Goal: Task Accomplishment & Management: Manage account settings

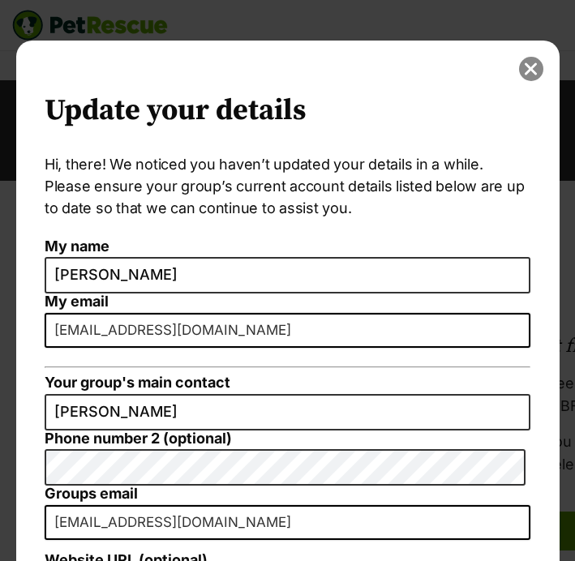
click at [520, 67] on button "close" at bounding box center [531, 69] width 24 height 24
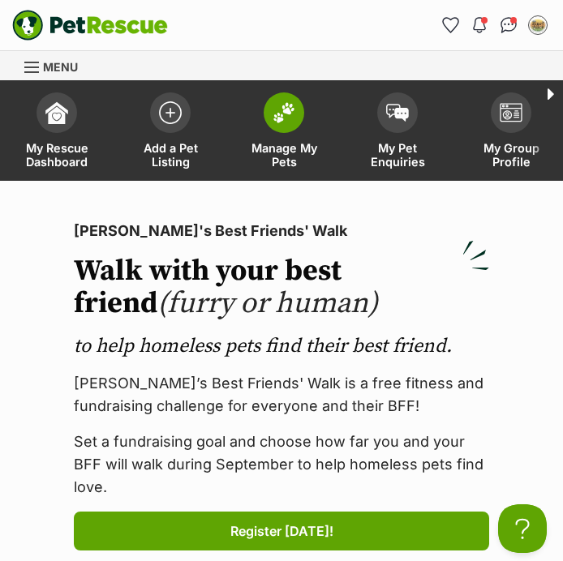
click at [278, 117] on img at bounding box center [283, 112] width 23 height 21
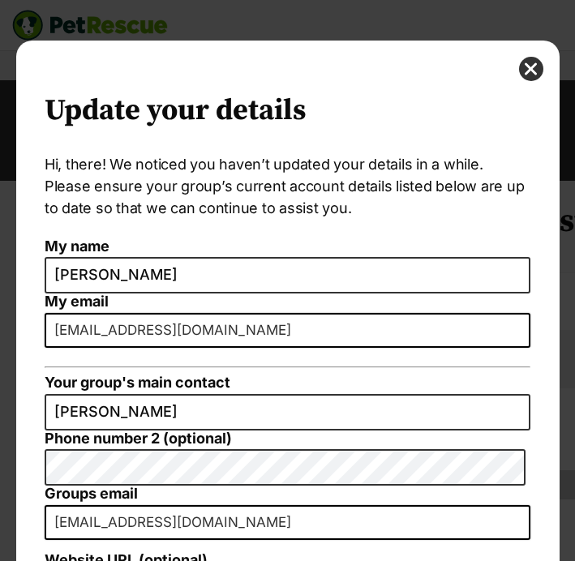
drag, startPoint x: 556, startPoint y: 102, endPoint x: 535, endPoint y: 293, distance: 192.5
click at [531, 355] on div "Update your details Hi, there! We noticed you haven’t updated your details in a…" at bounding box center [288, 281] width 568 height 480
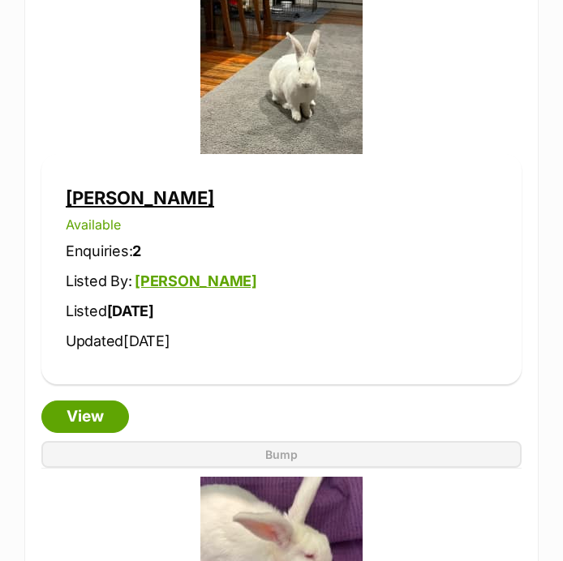
scroll to position [4225, 0]
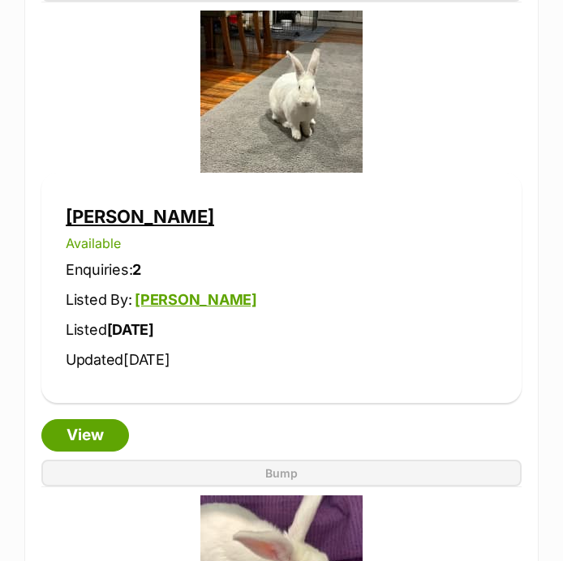
click at [115, 222] on link "Margot" at bounding box center [140, 216] width 148 height 21
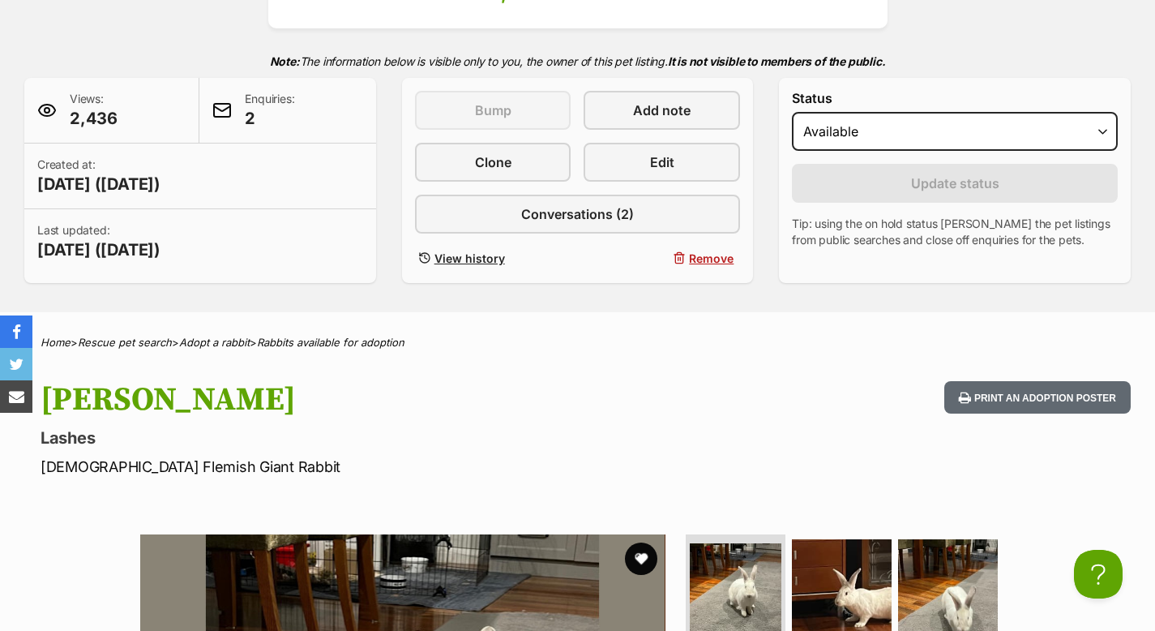
scroll to position [288, 0]
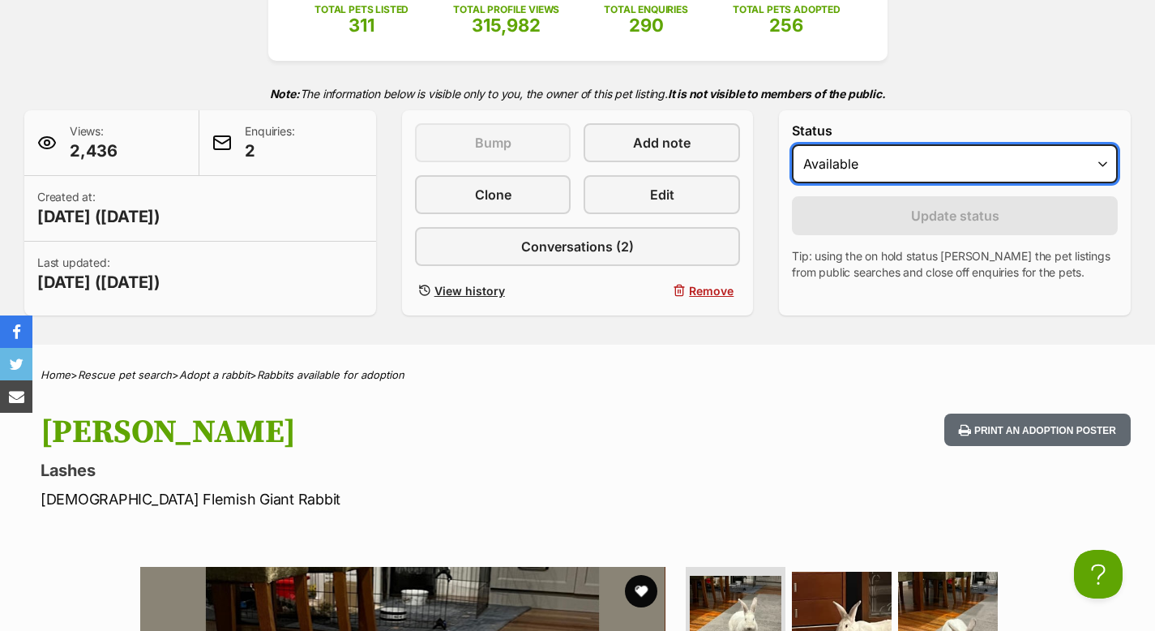
click at [562, 171] on select "Draft - not available as listing has enquires Available On hold Adopted" at bounding box center [955, 163] width 326 height 39
select select "rehomed"
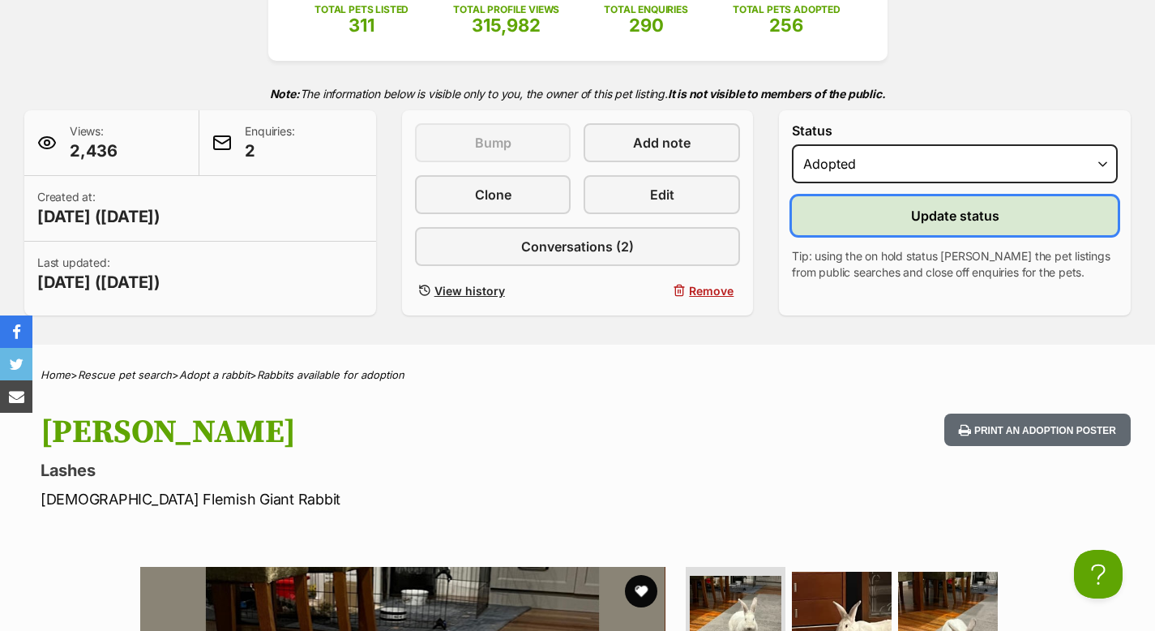
click at [562, 216] on span "Update status" at bounding box center [955, 215] width 88 height 19
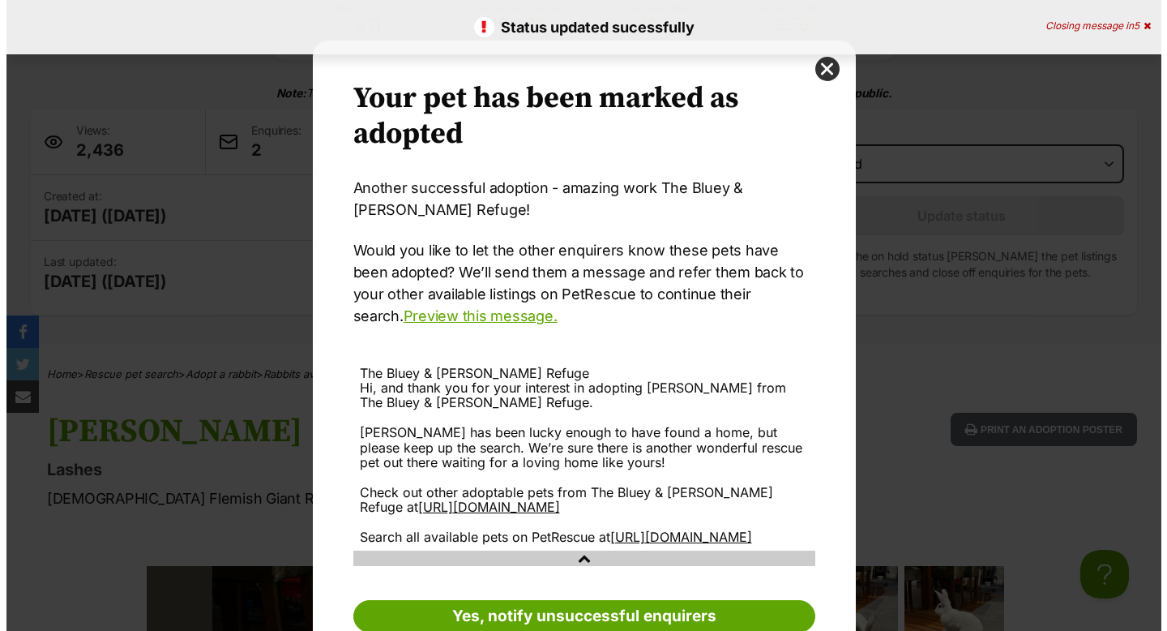
scroll to position [0, 0]
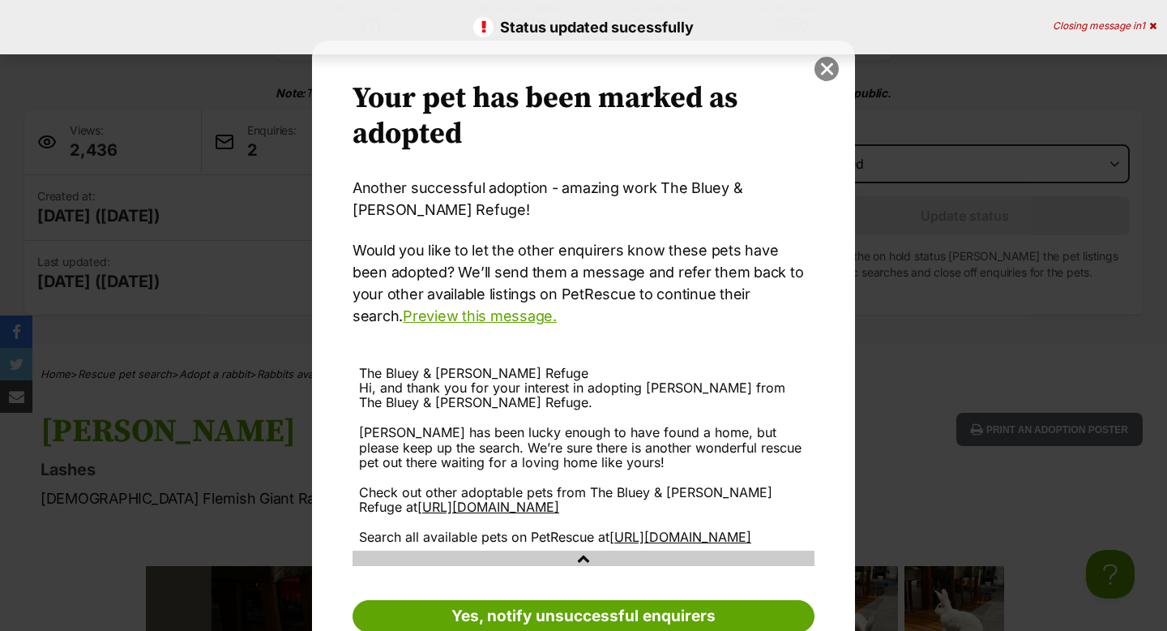
click at [562, 69] on button "close" at bounding box center [827, 69] width 24 height 24
